Goal: Task Accomplishment & Management: Use online tool/utility

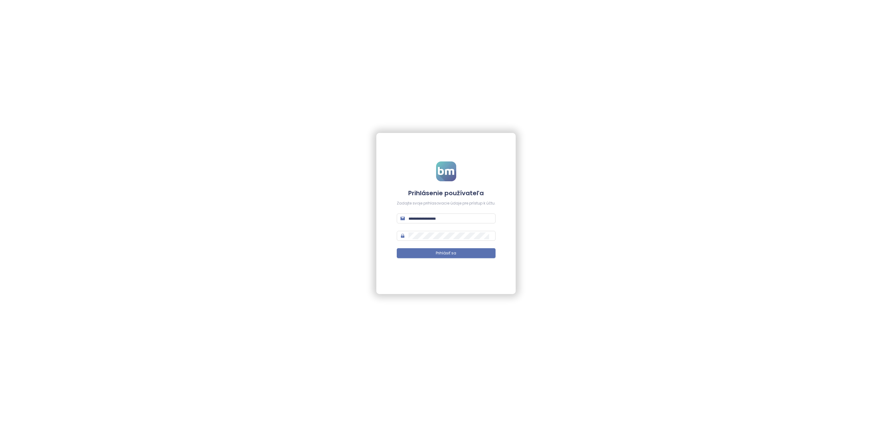
type input "**********"
click at [297, 213] on div "**********" at bounding box center [446, 213] width 892 height 427
click at [415, 250] on button "Prihlásiť sa" at bounding box center [446, 253] width 99 height 10
